Goal: Task Accomplishment & Management: Use online tool/utility

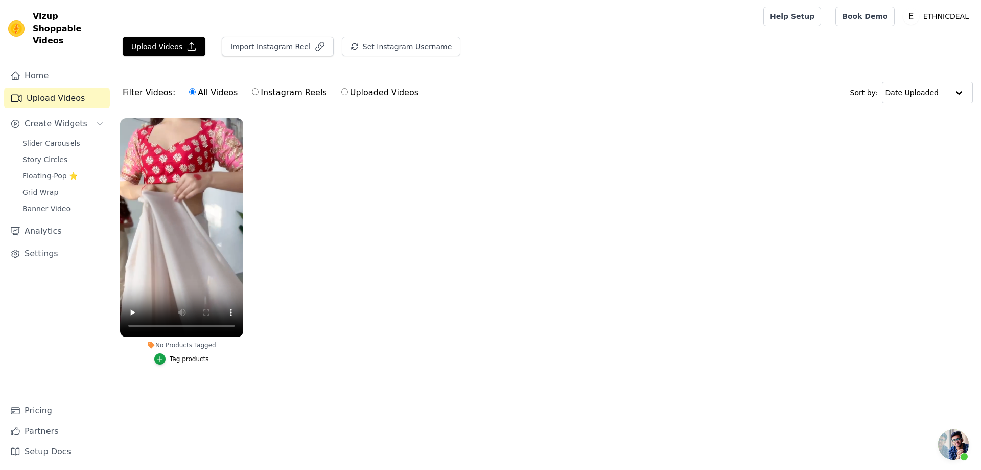
scroll to position [408, 0]
click at [187, 360] on div "Tag products" at bounding box center [189, 359] width 39 height 8
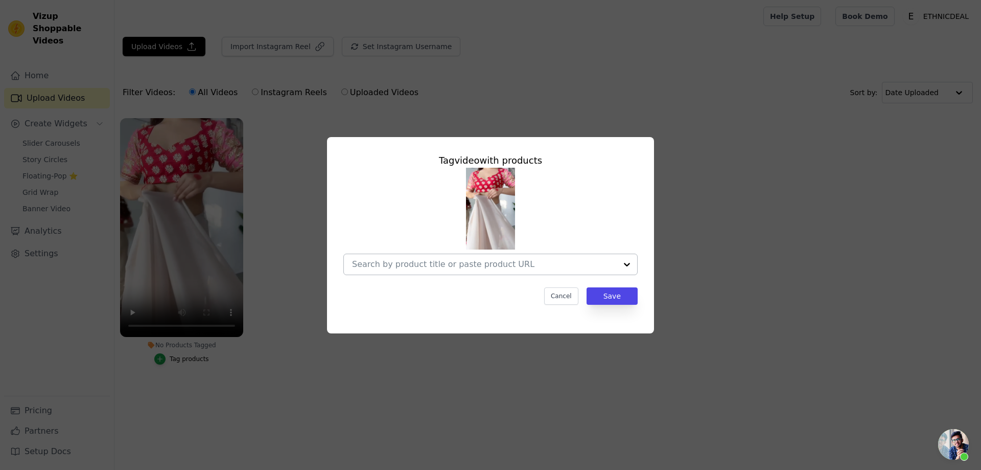
click at [467, 269] on input "No Products Tagged Tag video with products Cancel Save Tag products" at bounding box center [484, 264] width 265 height 10
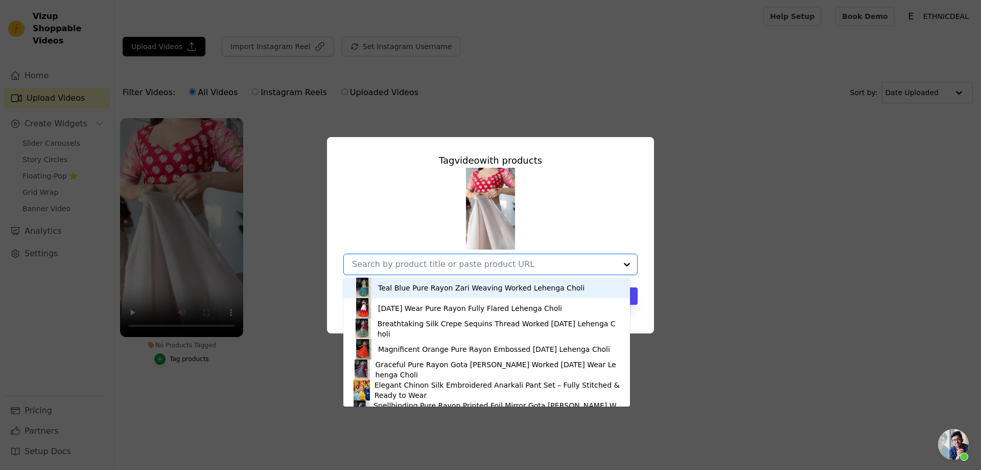
paste input "Elegant Beige [PERSON_NAME] Lehenga Set With Intricate Sequin Embellishments"
type input "Elegant Beige [PERSON_NAME] Lehenga Set With Intricate Sequin Embellishments"
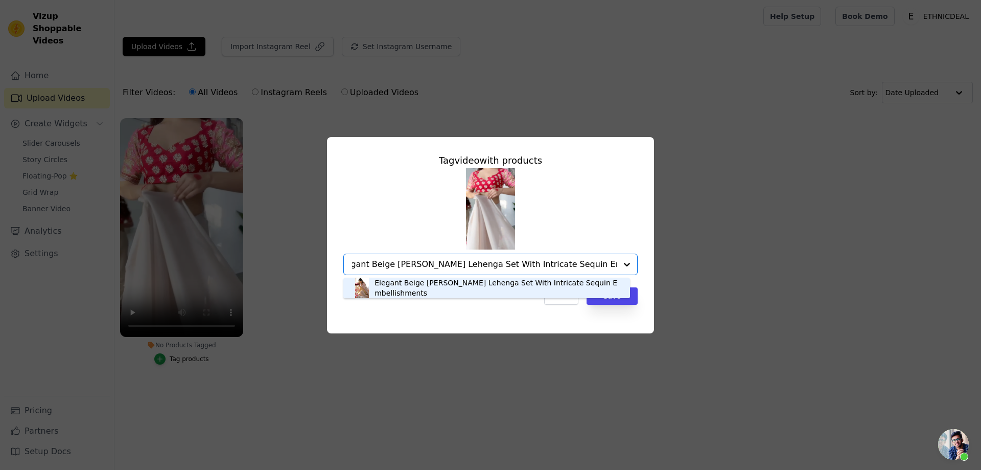
click at [424, 289] on div "Elegant Beige [PERSON_NAME] Lehenga Set With Intricate Sequin Embellishments" at bounding box center [497, 287] width 245 height 20
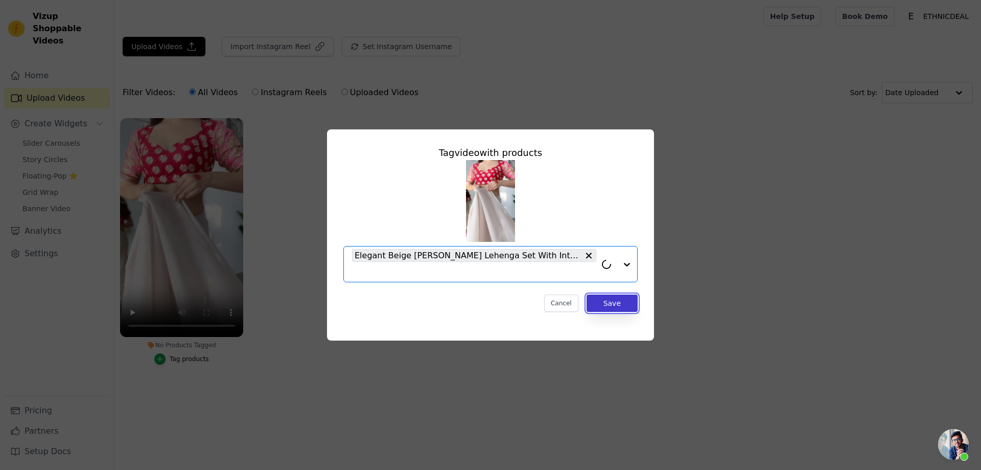
click at [619, 303] on button "Save" at bounding box center [612, 302] width 51 height 17
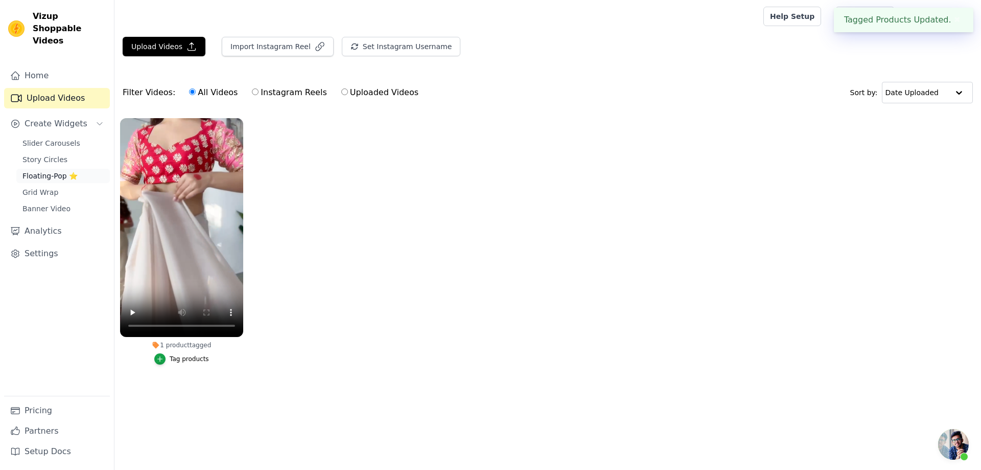
click at [47, 171] on span "Floating-Pop ⭐" at bounding box center [49, 176] width 55 height 10
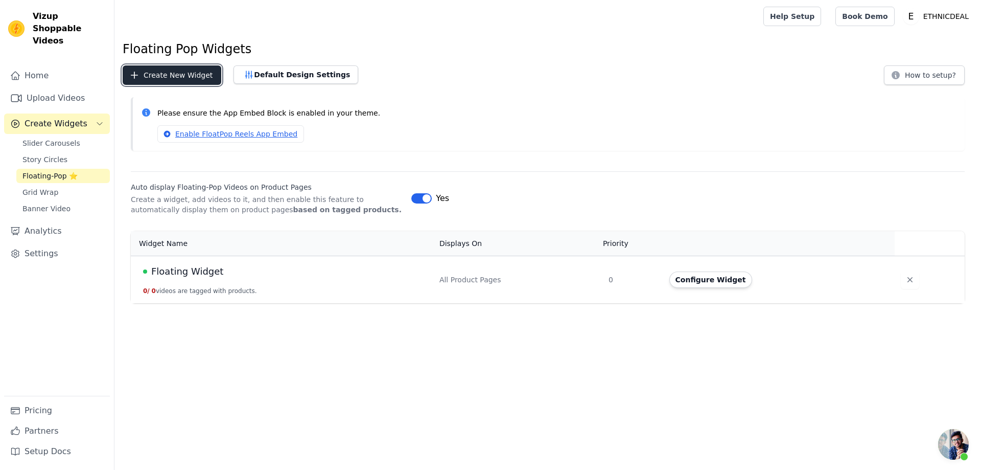
click at [174, 77] on button "Create New Widget" at bounding box center [172, 74] width 99 height 19
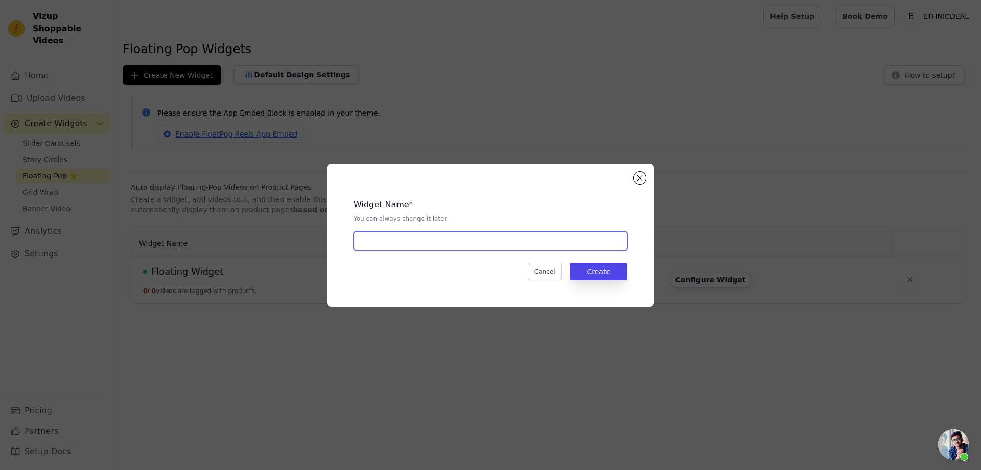
click at [409, 241] on input "text" at bounding box center [491, 240] width 274 height 19
click at [637, 176] on button "Close modal" at bounding box center [640, 178] width 12 height 12
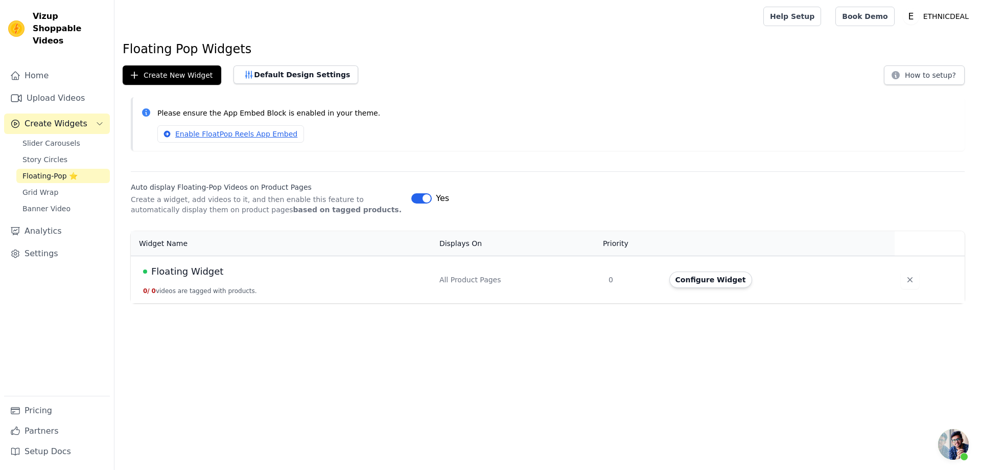
click at [542, 270] on td "All Product Pages" at bounding box center [517, 280] width 169 height 48
click at [193, 270] on span "Floating Widget" at bounding box center [187, 271] width 72 height 14
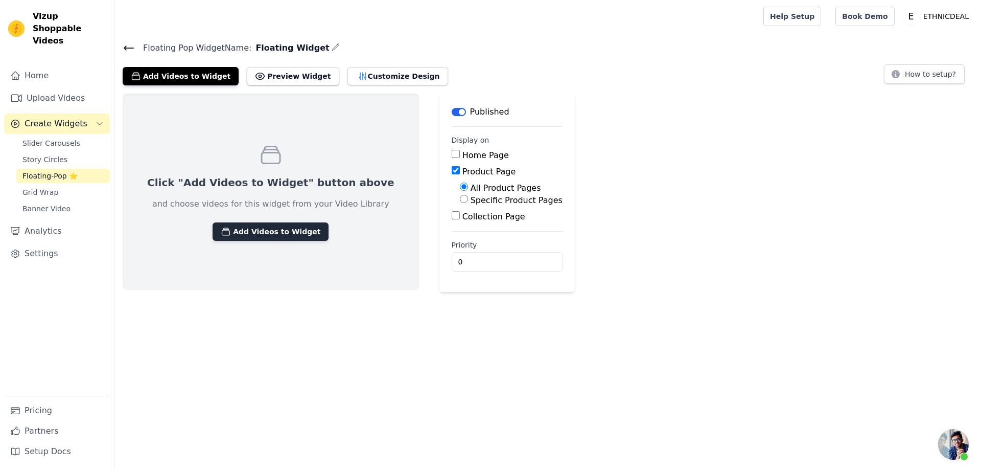
click at [250, 233] on button "Add Videos to Widget" at bounding box center [271, 231] width 116 height 18
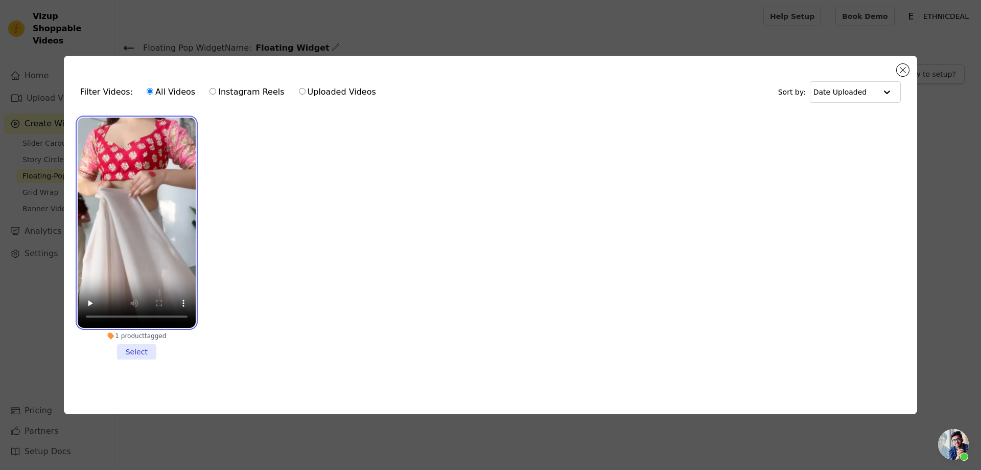
click at [120, 193] on video at bounding box center [137, 223] width 118 height 210
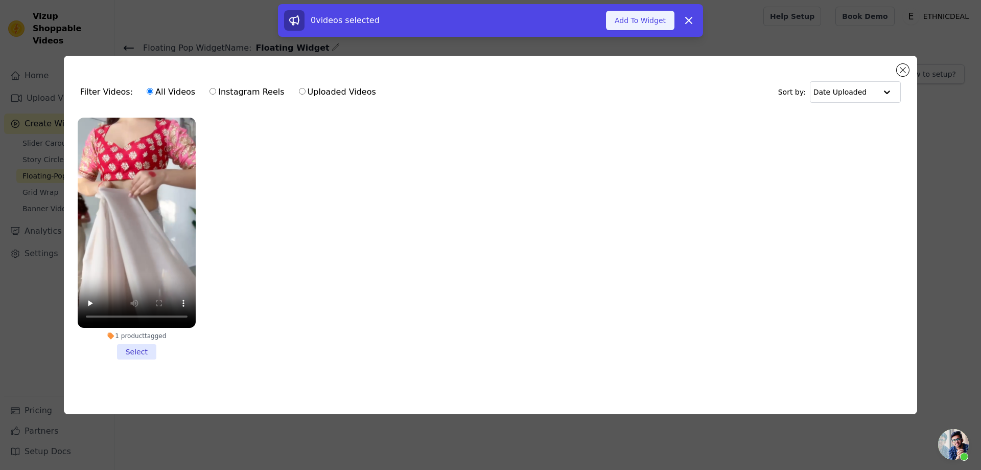
click at [645, 16] on button "Add To Widget" at bounding box center [640, 20] width 68 height 19
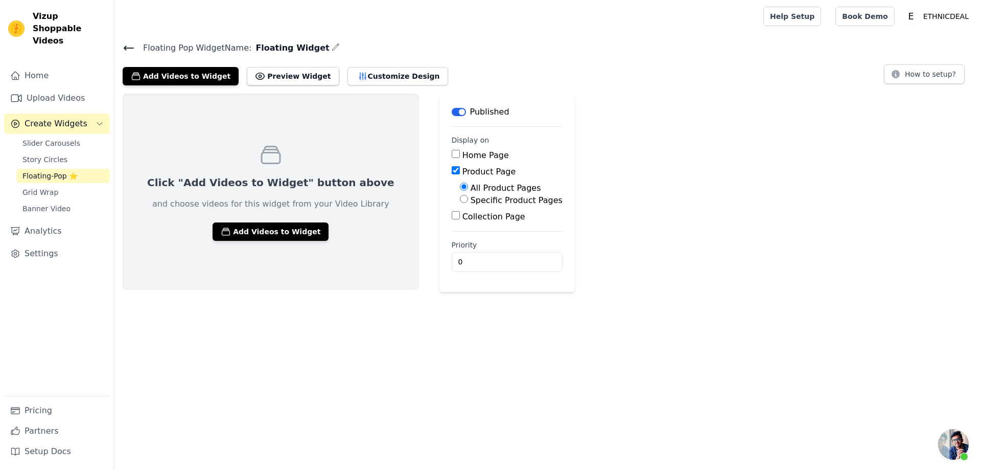
click at [131, 47] on icon at bounding box center [128, 48] width 9 height 4
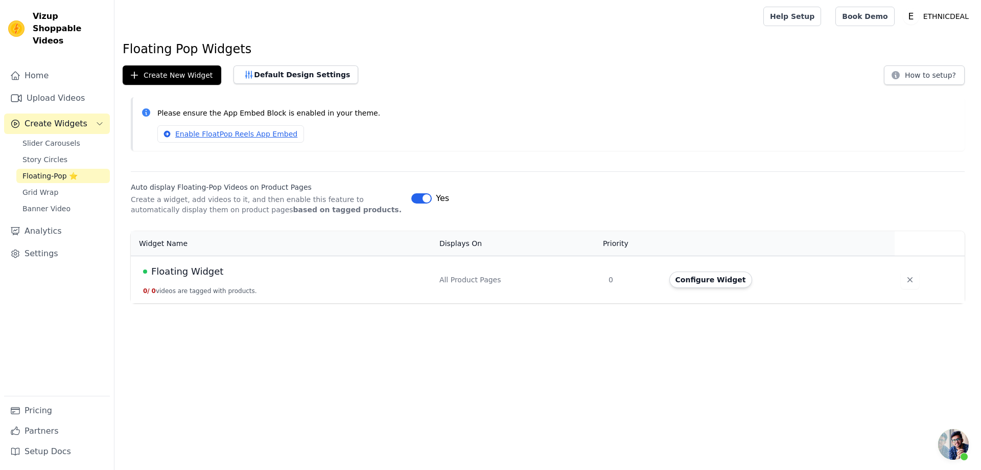
click at [203, 268] on span "Floating Widget" at bounding box center [187, 271] width 72 height 14
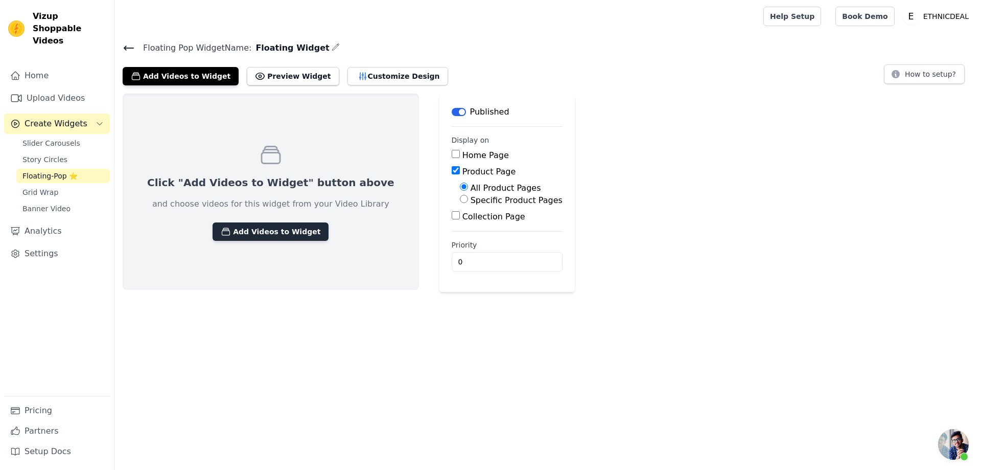
click at [257, 228] on button "Add Videos to Widget" at bounding box center [271, 231] width 116 height 18
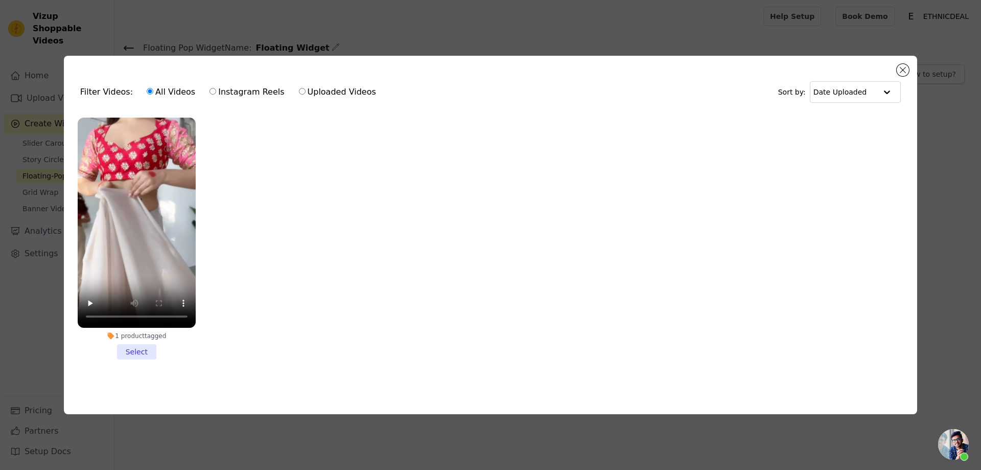
click at [136, 350] on li "1 product tagged Select" at bounding box center [137, 239] width 118 height 242
click at [0, 0] on input "1 product tagged Select" at bounding box center [0, 0] width 0 height 0
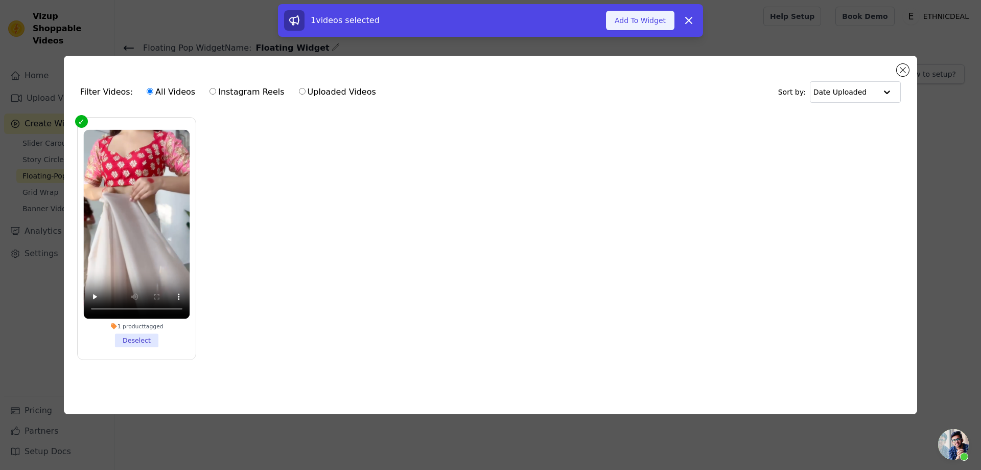
click at [638, 21] on button "Add To Widget" at bounding box center [640, 20] width 68 height 19
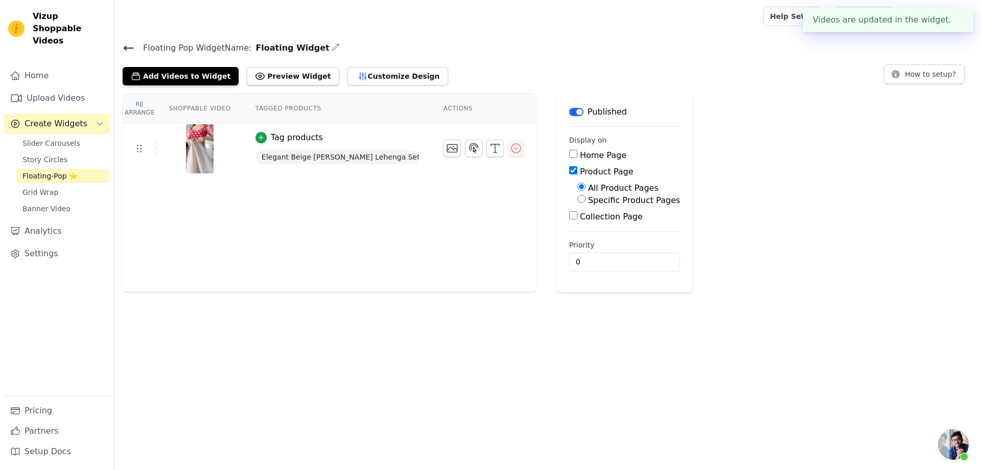
click at [124, 47] on icon at bounding box center [129, 48] width 12 height 12
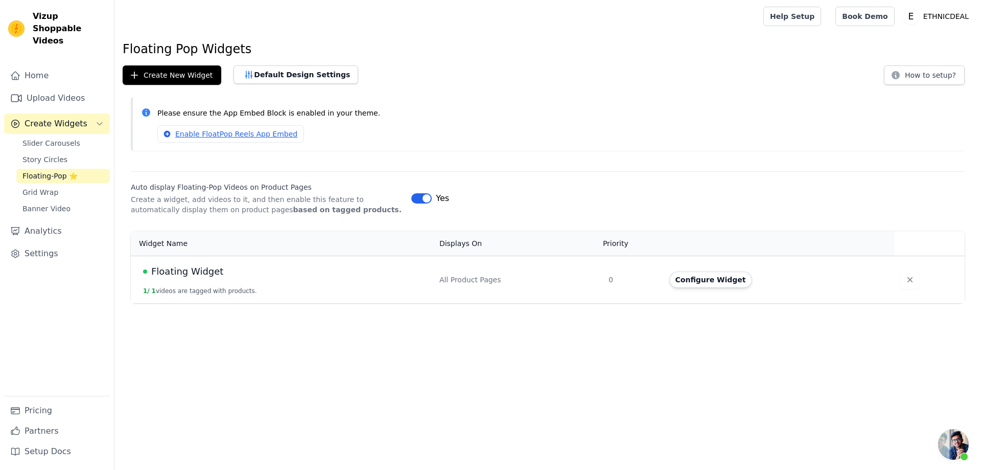
click at [178, 270] on span "Floating Widget" at bounding box center [187, 271] width 72 height 14
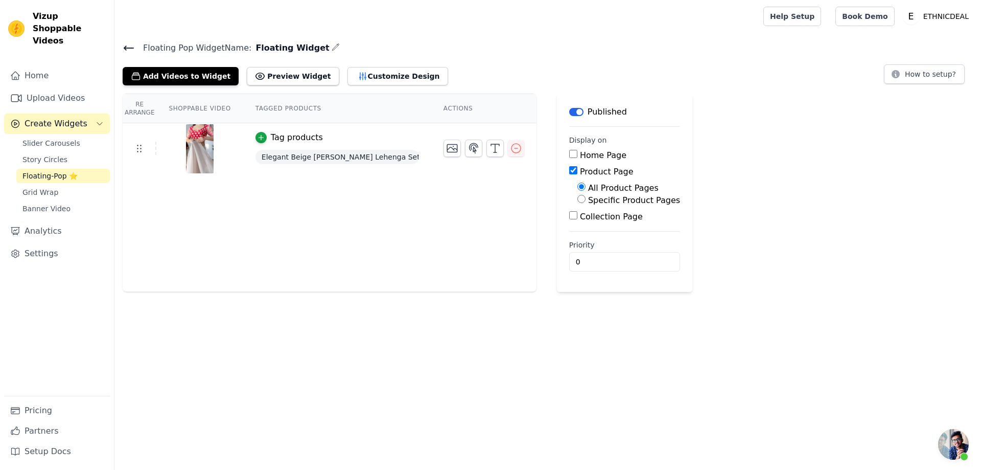
click at [132, 46] on icon at bounding box center [129, 48] width 12 height 12
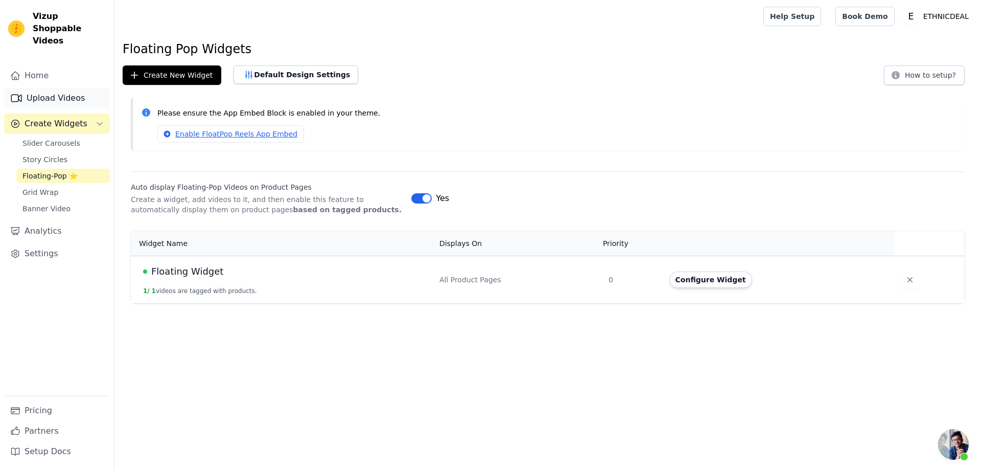
click at [48, 88] on link "Upload Videos" at bounding box center [57, 98] width 106 height 20
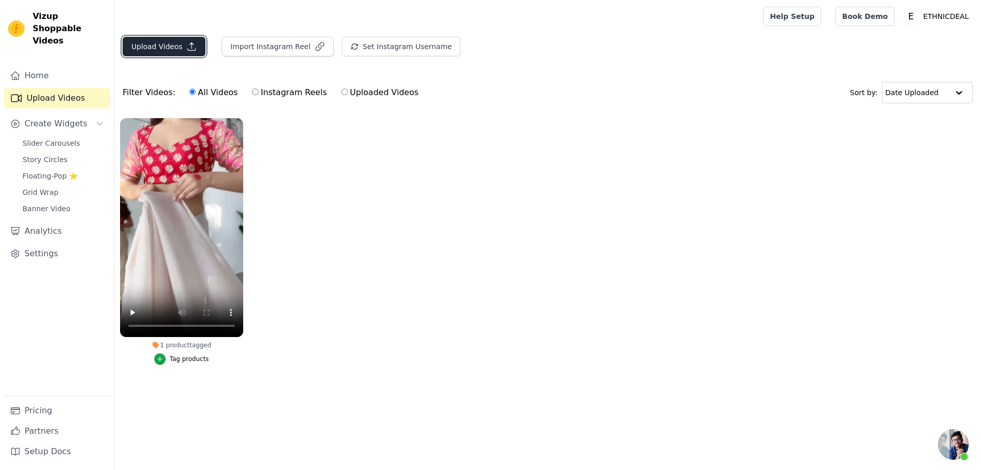
click at [166, 51] on button "Upload Videos" at bounding box center [164, 46] width 83 height 19
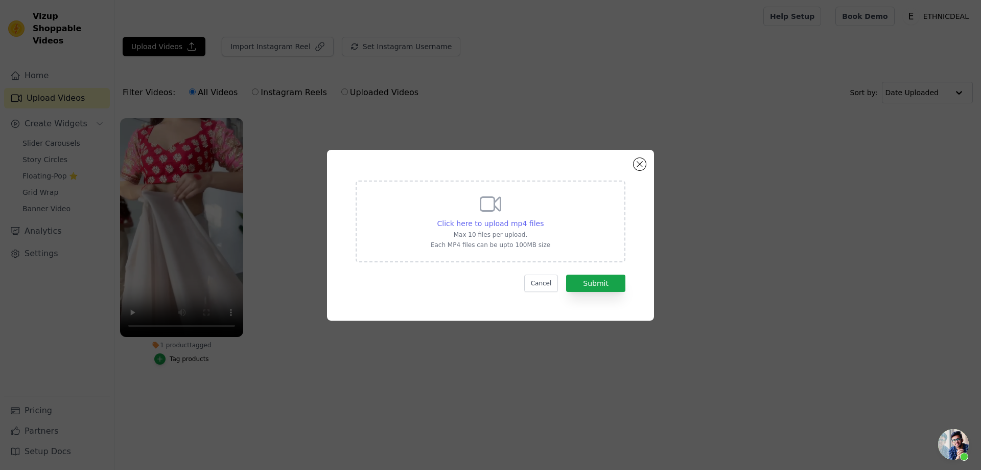
click at [486, 222] on span "Click here to upload mp4 files" at bounding box center [490, 223] width 107 height 8
click at [543, 218] on input "Click here to upload mp4 files Max 10 files per upload. Each MP4 files can be u…" at bounding box center [543, 218] width 1 height 1
type input "C:\fakepath\QRC-374.MP4"
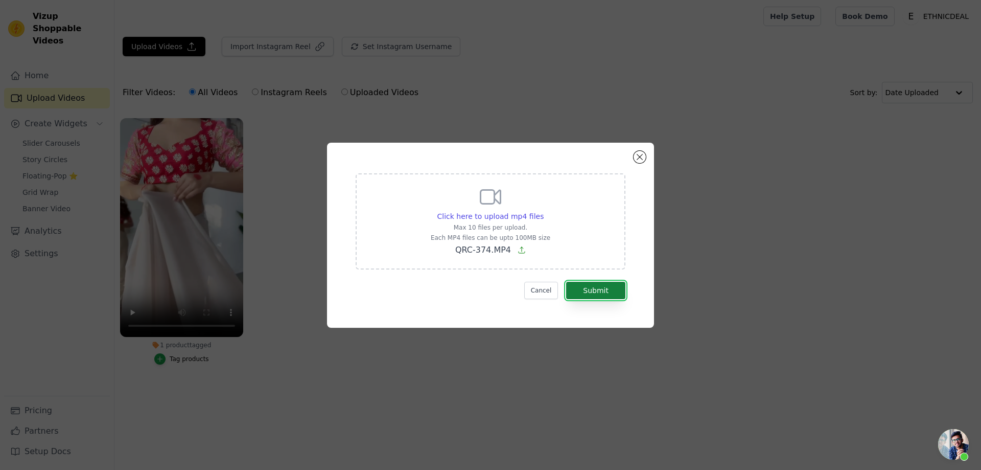
click at [591, 288] on button "Submit" at bounding box center [595, 290] width 59 height 17
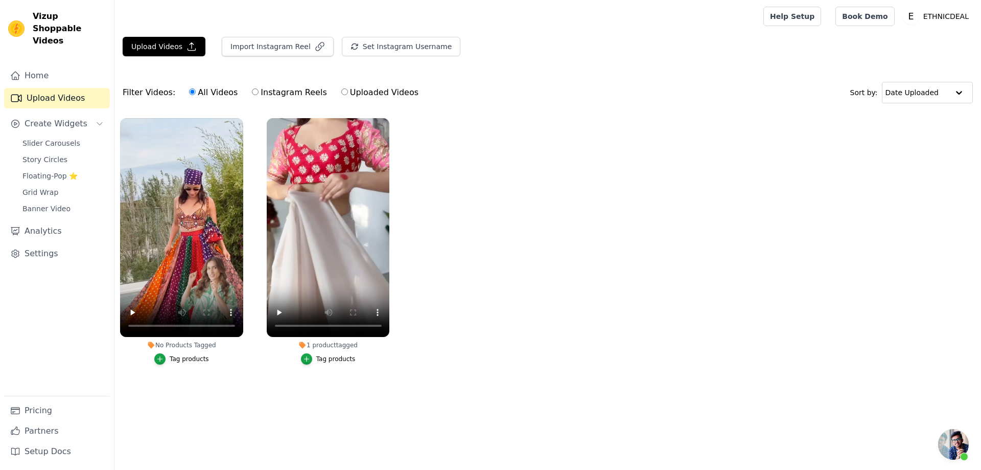
scroll to position [408, 0]
click at [179, 359] on div "Tag products" at bounding box center [189, 359] width 39 height 8
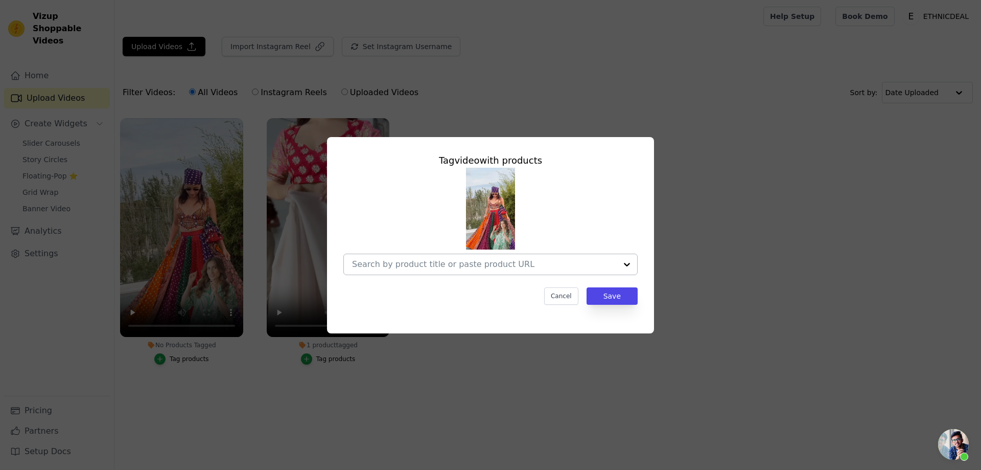
click at [415, 261] on input "No Products Tagged Tag video with products Cancel Save Tag products" at bounding box center [484, 264] width 265 height 10
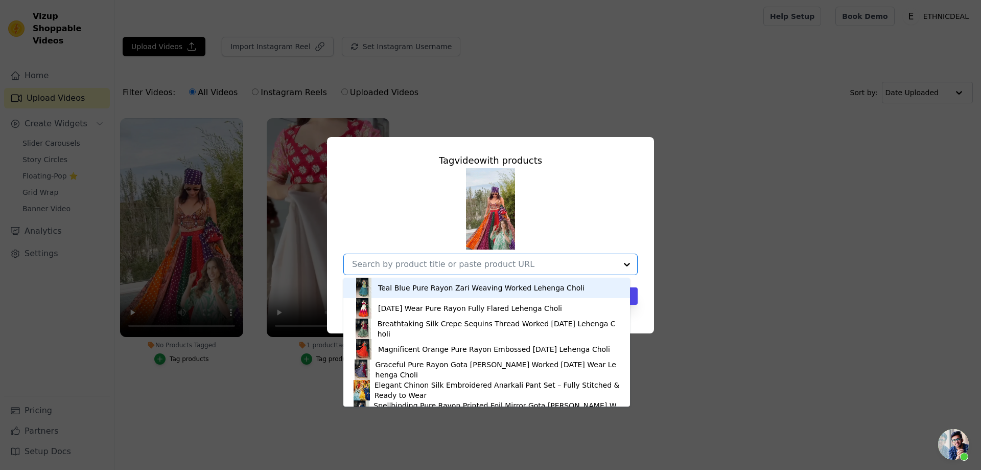
paste input "Premium Boutique [DATE] Special Multicolored Faux [PERSON_NAME] Lehenga Choli"
type input "Premium Boutique [DATE] Special Multicolored Faux [PERSON_NAME] Lehenga Choli"
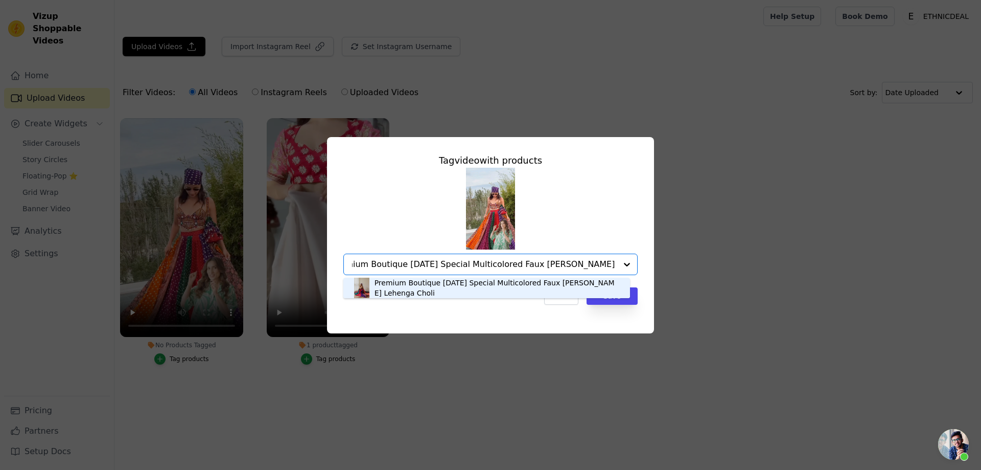
click at [409, 285] on div "Premium Boutique [DATE] Special Multicolored Faux [PERSON_NAME] Lehenga Choli" at bounding box center [497, 287] width 245 height 20
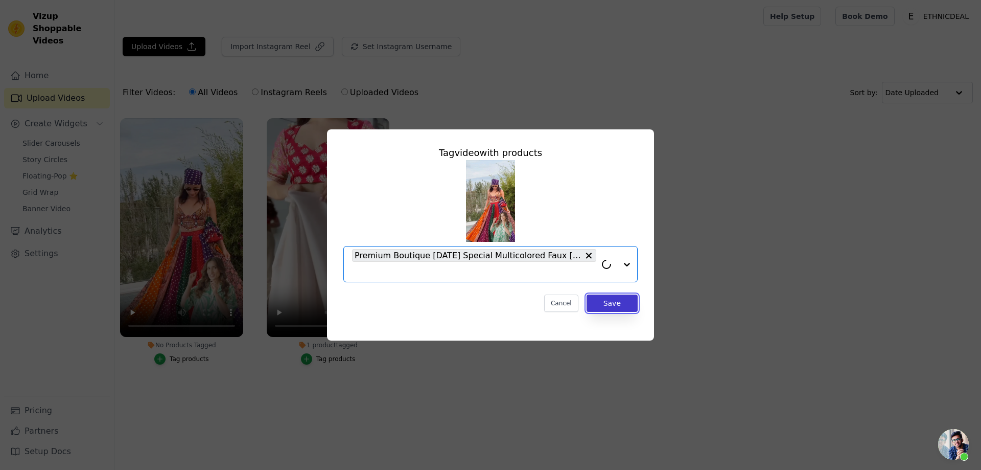
click at [602, 301] on button "Save" at bounding box center [612, 302] width 51 height 17
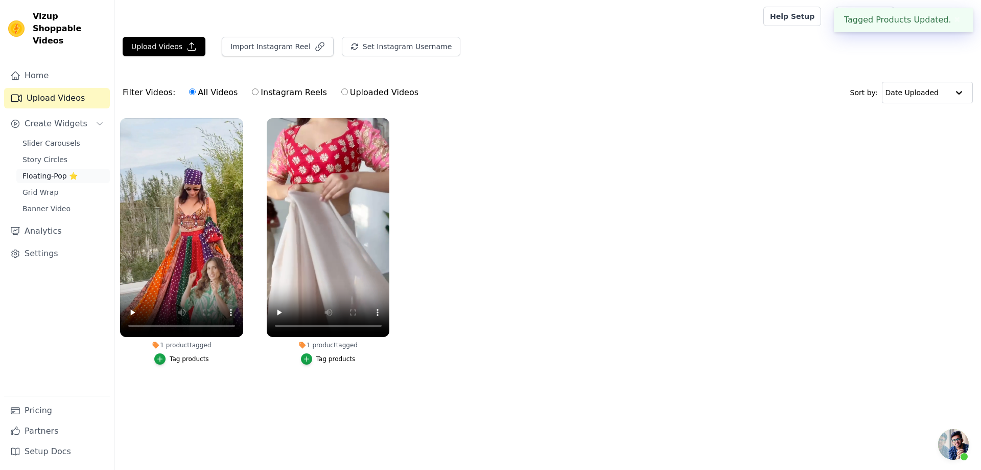
click at [45, 171] on span "Floating-Pop ⭐" at bounding box center [49, 176] width 55 height 10
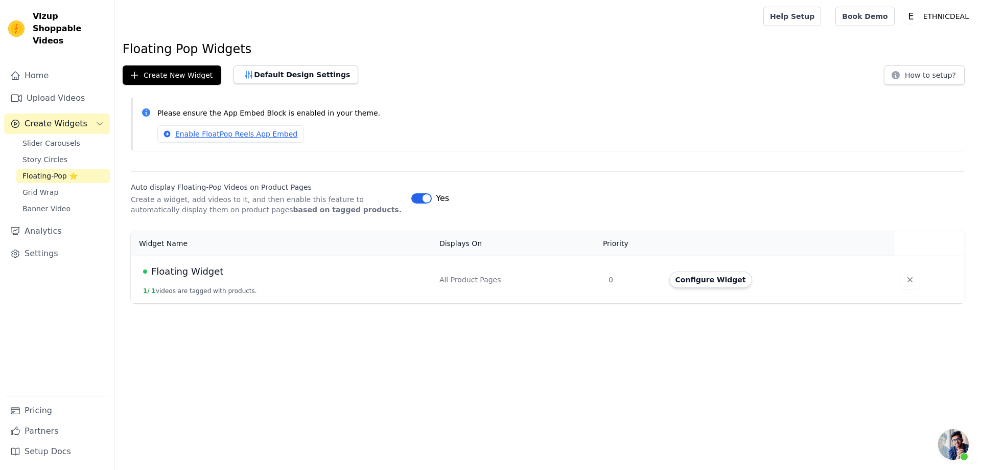
click at [204, 268] on span "Floating Widget" at bounding box center [187, 271] width 72 height 14
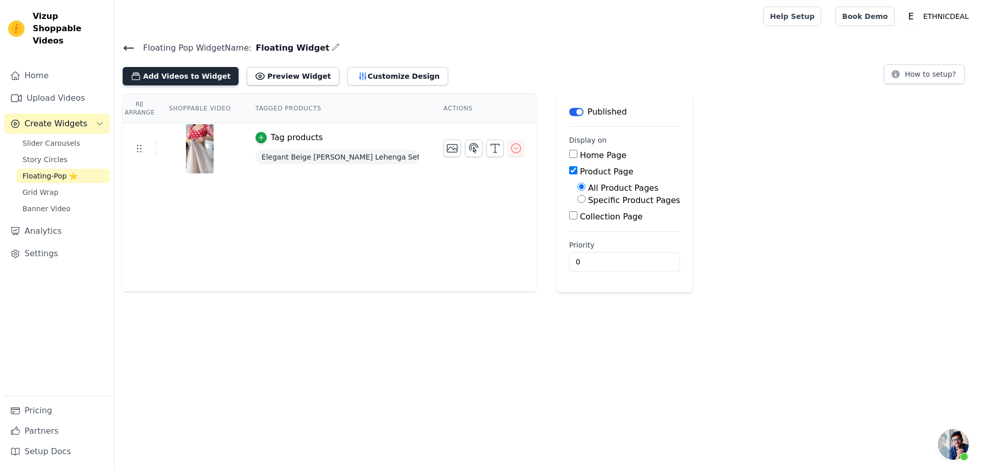
click at [197, 75] on button "Add Videos to Widget" at bounding box center [181, 76] width 116 height 18
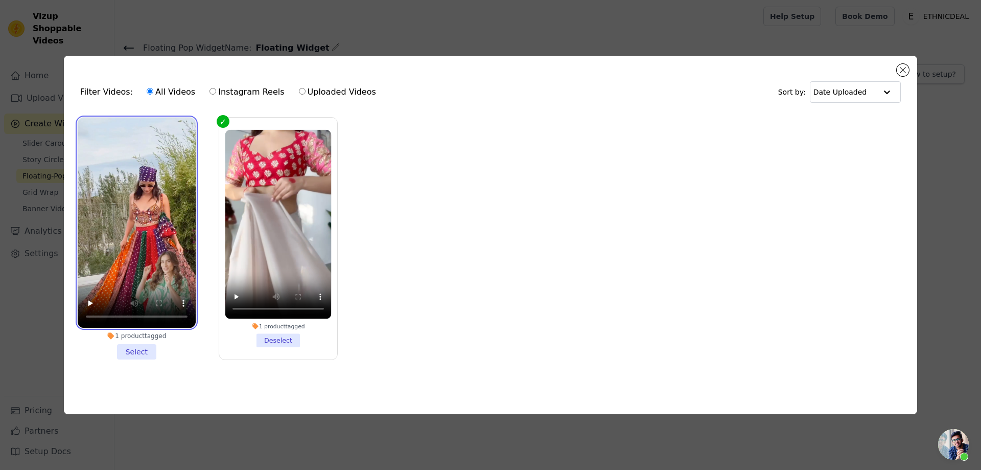
click at [128, 239] on video at bounding box center [137, 223] width 118 height 210
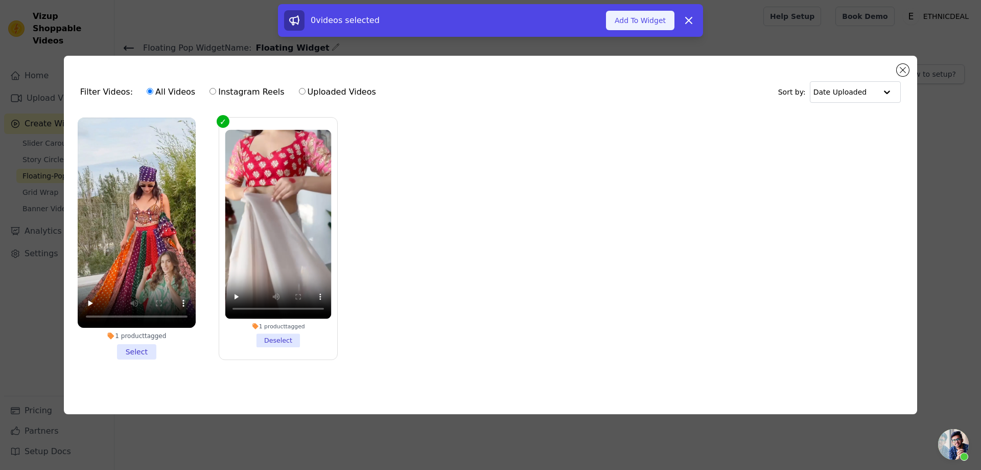
click at [634, 24] on button "Add To Widget" at bounding box center [640, 20] width 68 height 19
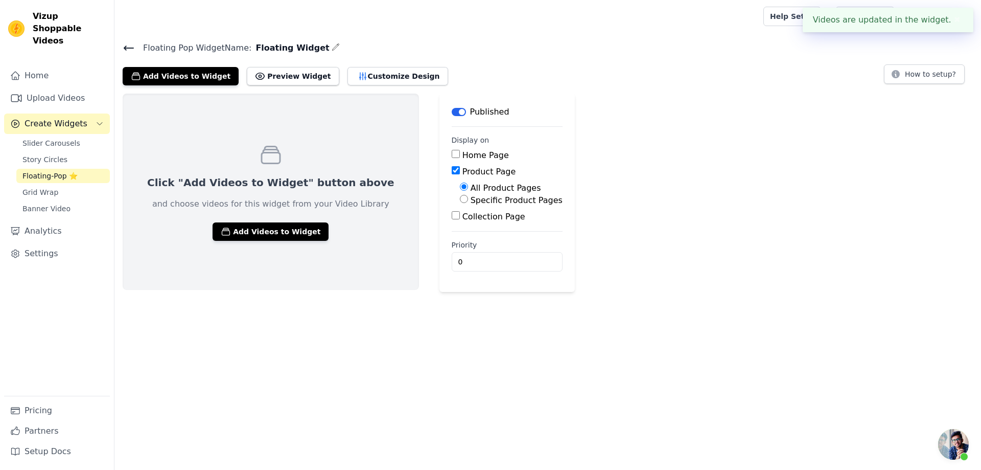
click at [130, 48] on icon at bounding box center [128, 48] width 9 height 4
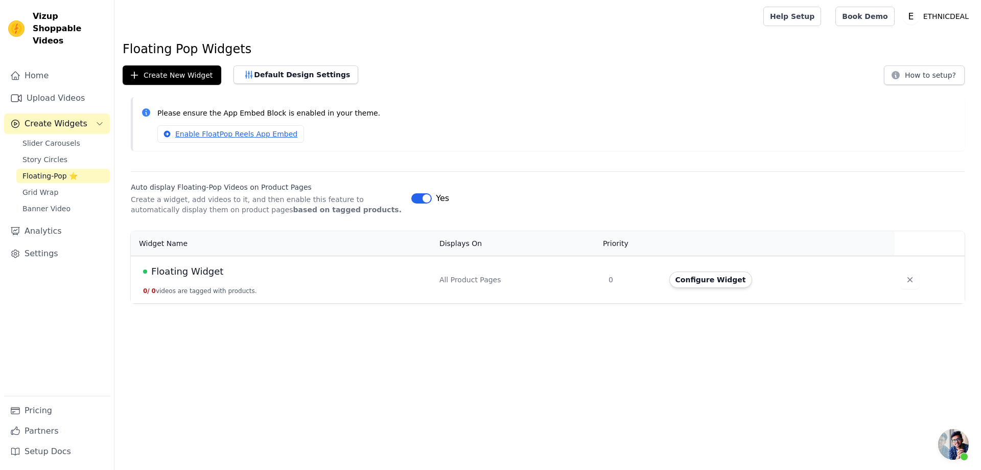
click at [191, 274] on span "Floating Widget" at bounding box center [187, 271] width 72 height 14
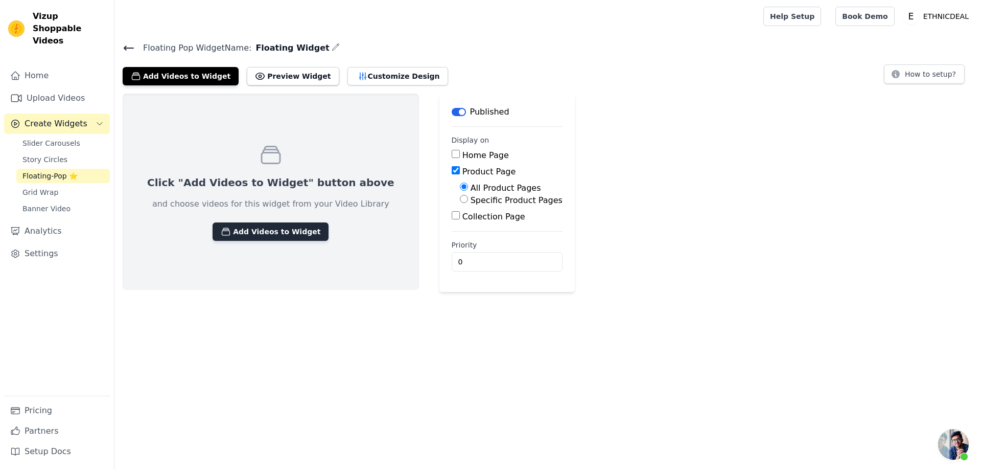
click at [253, 227] on button "Add Videos to Widget" at bounding box center [271, 231] width 116 height 18
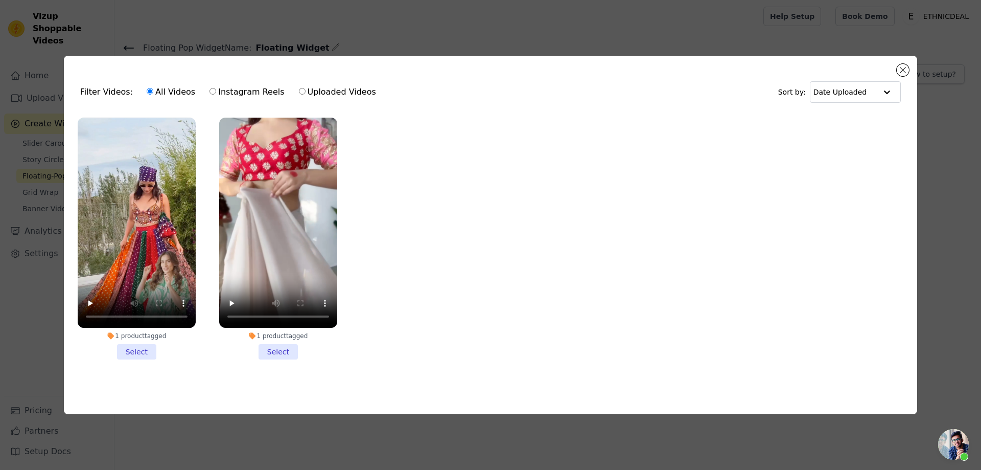
click at [145, 351] on li "1 product tagged Select" at bounding box center [137, 239] width 118 height 242
click at [0, 0] on input "1 product tagged Select" at bounding box center [0, 0] width 0 height 0
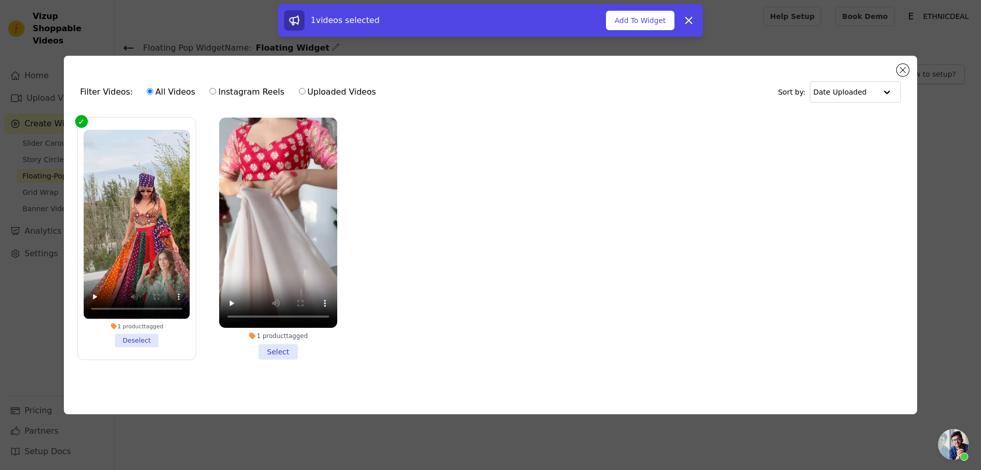
click at [267, 345] on li "1 product tagged Select" at bounding box center [278, 239] width 118 height 242
click at [0, 0] on input "1 product tagged Select" at bounding box center [0, 0] width 0 height 0
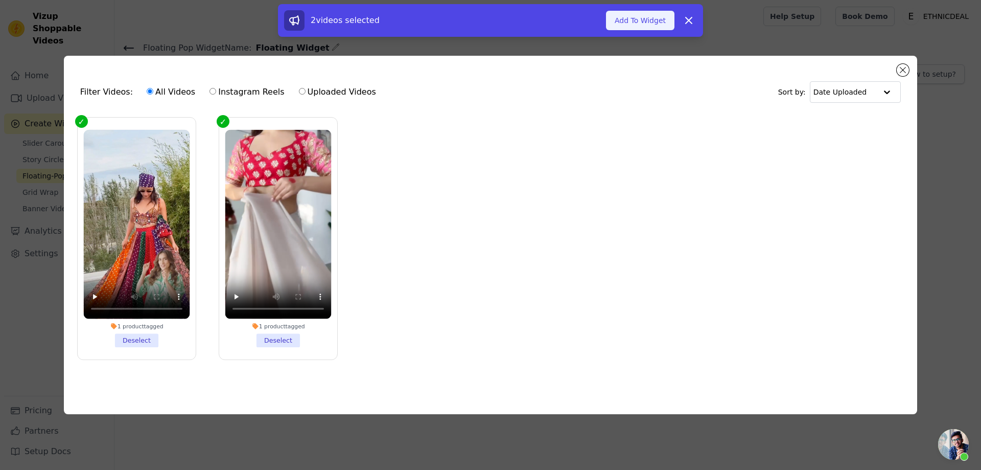
click at [629, 21] on button "Add To Widget" at bounding box center [640, 20] width 68 height 19
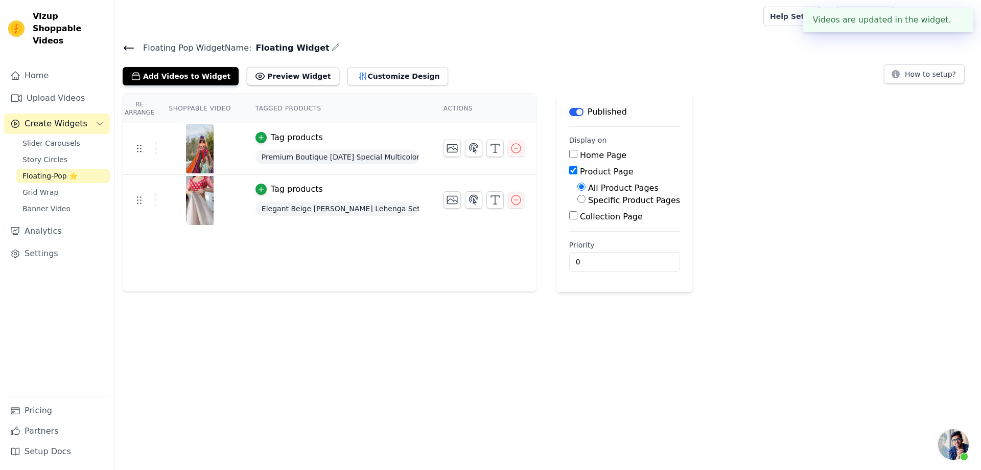
click at [134, 47] on icon at bounding box center [129, 48] width 12 height 12
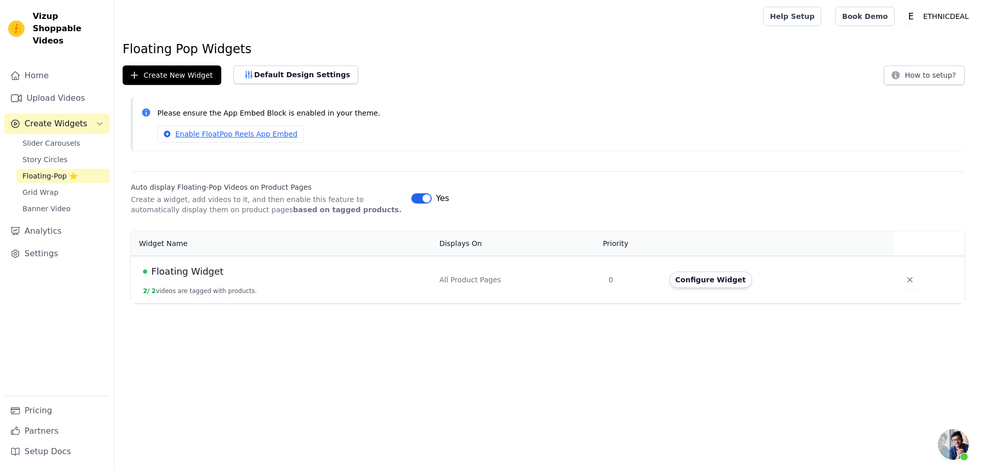
click at [184, 275] on span "Floating Widget" at bounding box center [187, 271] width 72 height 14
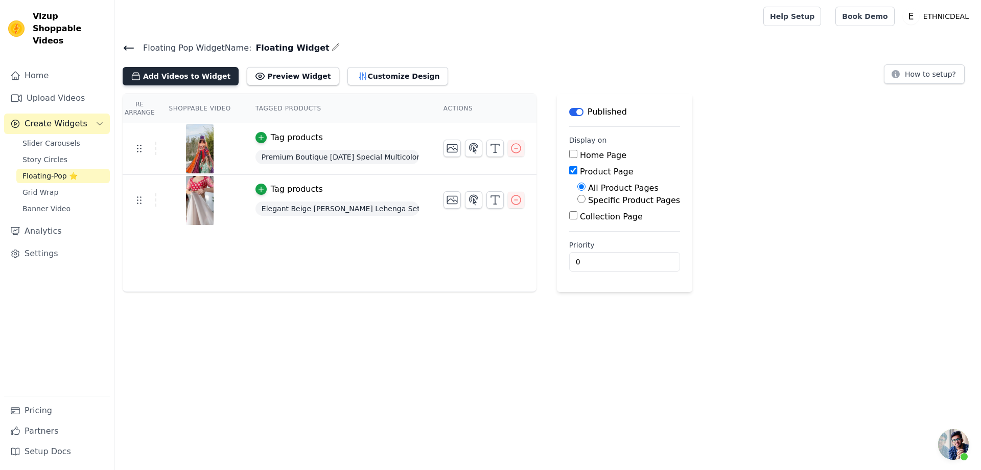
click at [191, 75] on button "Add Videos to Widget" at bounding box center [181, 76] width 116 height 18
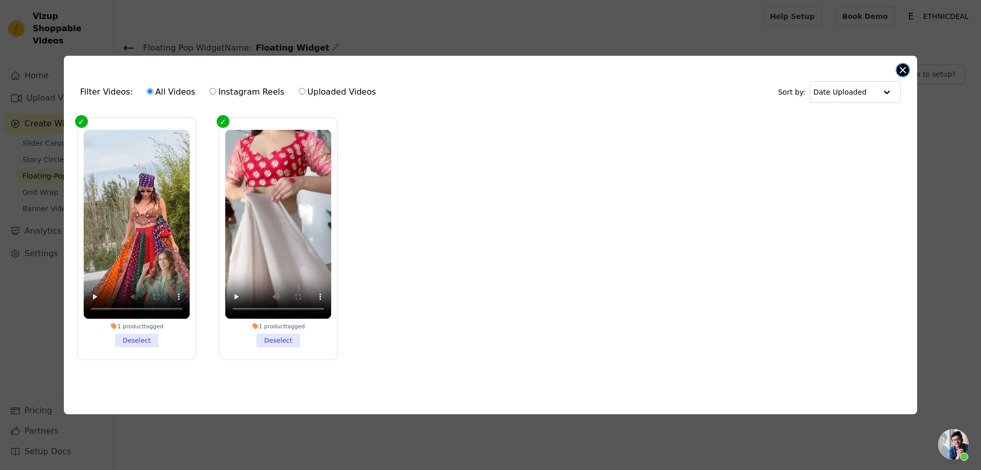
click at [898, 67] on button "Close modal" at bounding box center [903, 70] width 12 height 12
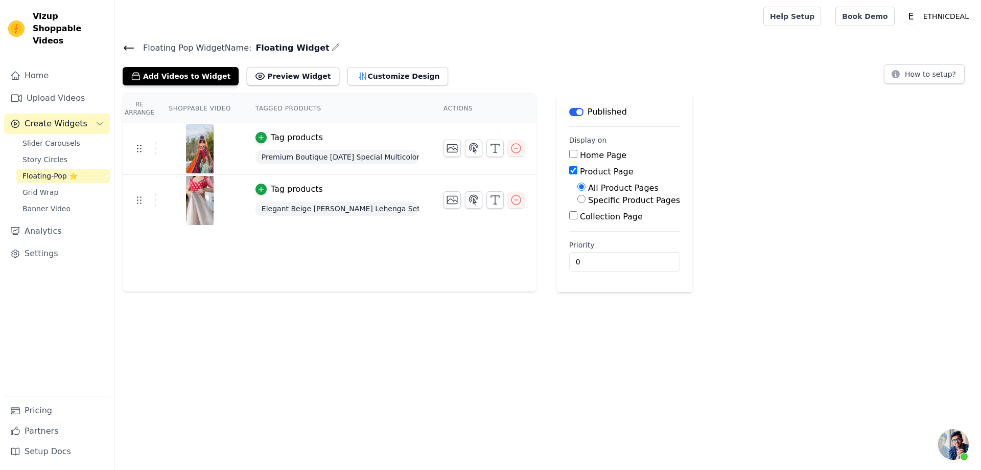
click at [129, 45] on icon at bounding box center [129, 48] width 12 height 12
